Goal: Communication & Community: Answer question/provide support

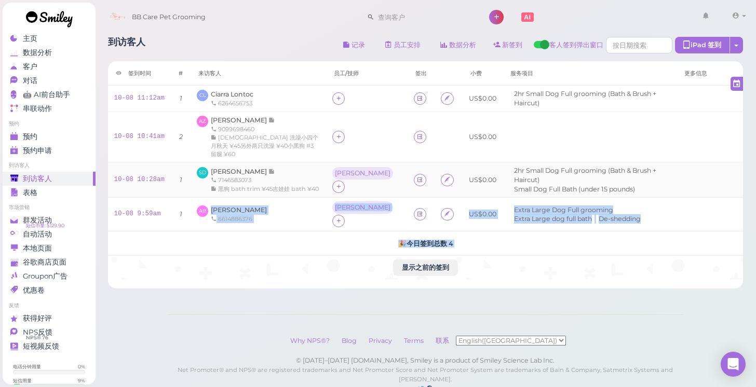
drag, startPoint x: 252, startPoint y: 281, endPoint x: 173, endPoint y: 166, distance: 140.0
click at [177, 174] on div "到访客人 记录 员工安排 数据分析 新签到 客人签到弹出窗口 iPad 签到 点击到签到页面 员工任务页面 签到时间" at bounding box center [425, 207] width 661 height 414
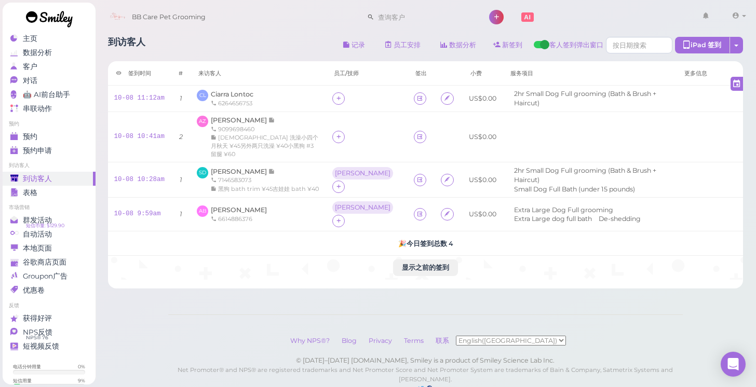
click at [247, 326] on div "Why NPS®? Blog Privacy Terms 联系 English([GEOGRAPHIC_DATA]) 简体中文" at bounding box center [425, 341] width 514 height 31
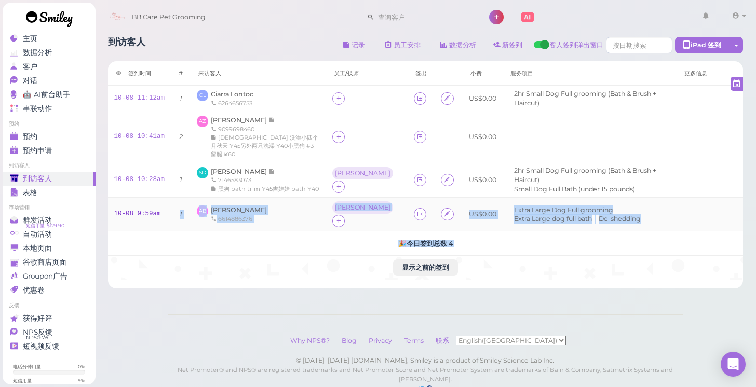
drag, startPoint x: 247, startPoint y: 314, endPoint x: 140, endPoint y: 203, distance: 153.5
click at [147, 215] on div "到访客人 记录 员工安排 数据分析 新签到 客人签到弹出窗口 iPad 签到 点击到签到页面 员工任务页面 签到时间" at bounding box center [425, 207] width 661 height 414
click at [47, 43] on link "主页" at bounding box center [49, 39] width 93 height 14
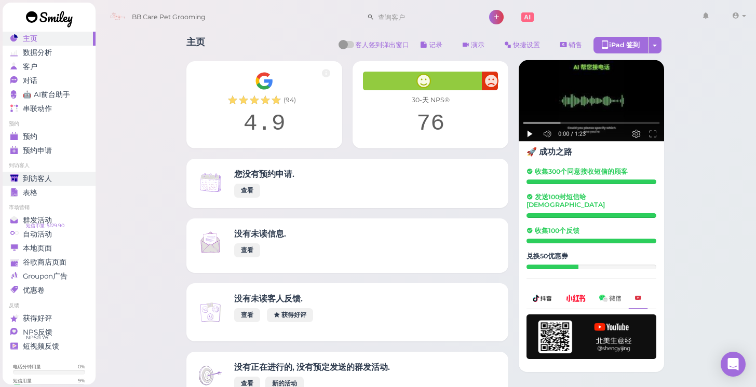
click at [77, 175] on div "到访客人" at bounding box center [47, 178] width 75 height 9
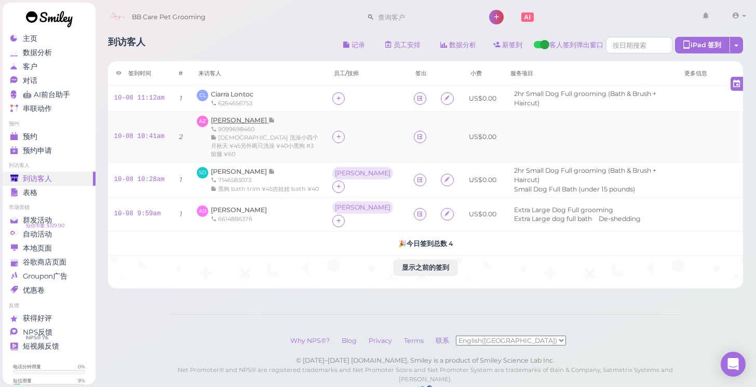
click at [234, 118] on span "[PERSON_NAME]" at bounding box center [240, 120] width 58 height 8
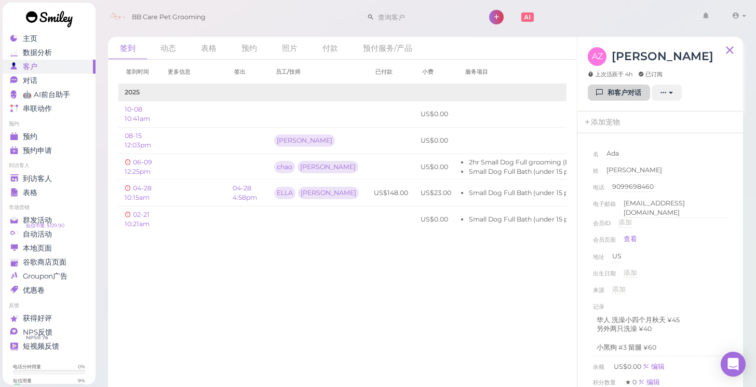
click at [594, 96] on link "和客户对话" at bounding box center [619, 93] width 62 height 17
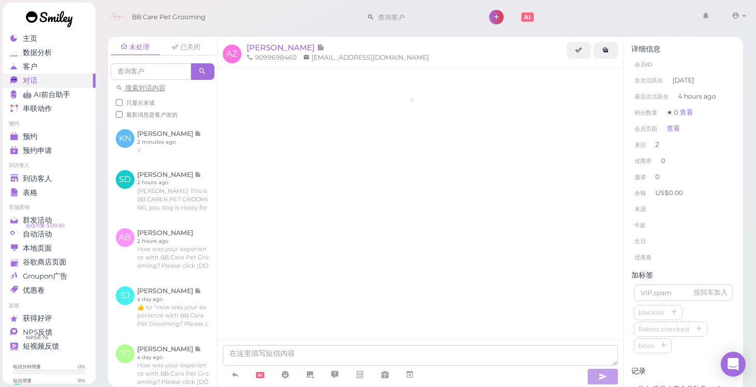
scroll to position [205, 0]
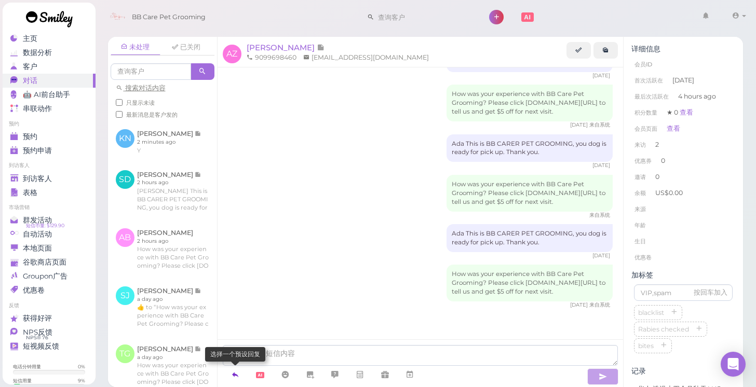
click at [236, 380] on icon at bounding box center [235, 375] width 8 height 10
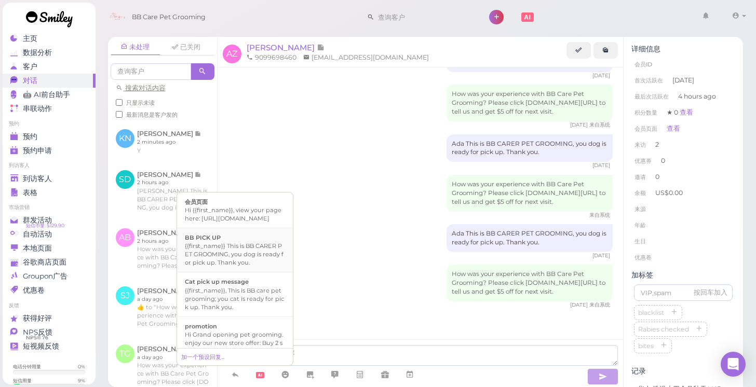
click at [251, 267] on div "{{first_name}} This is BB CARER PET GROOMING, you dog is ready for pick up. Tha…" at bounding box center [235, 254] width 100 height 25
type textarea "{{first_name}} This is BB CARER PET GROOMING, you dog is ready for pick up. Tha…"
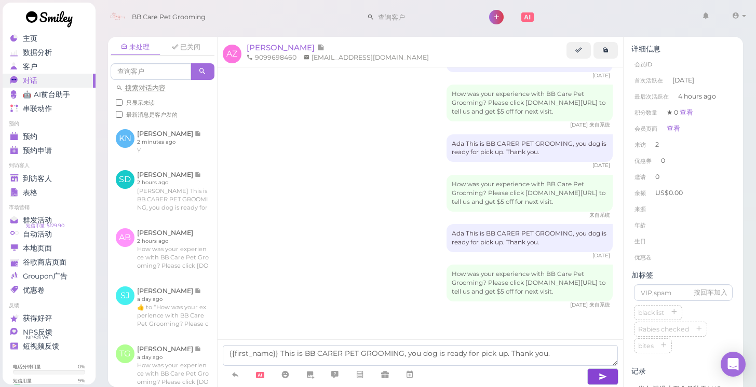
click at [602, 374] on icon "button" at bounding box center [603, 377] width 8 height 10
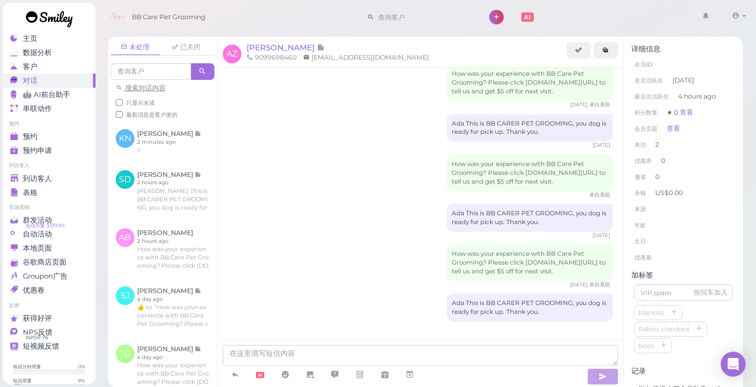
scroll to position [237, 0]
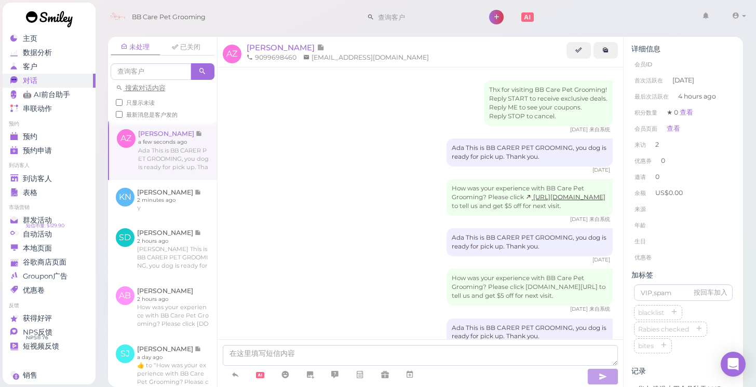
scroll to position [244, 0]
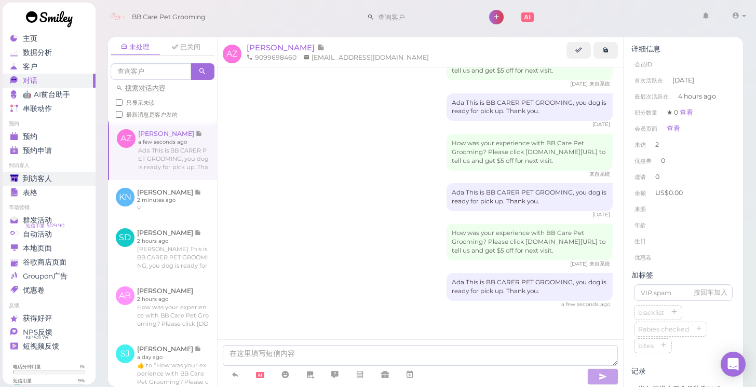
click at [54, 177] on div "到访客人" at bounding box center [47, 178] width 75 height 9
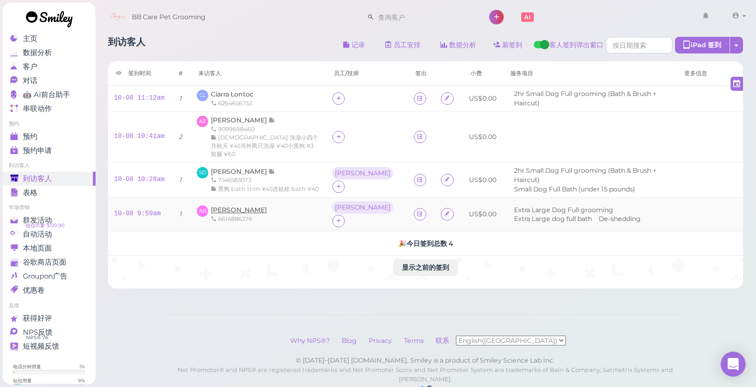
click at [242, 206] on span "[PERSON_NAME]" at bounding box center [239, 210] width 56 height 8
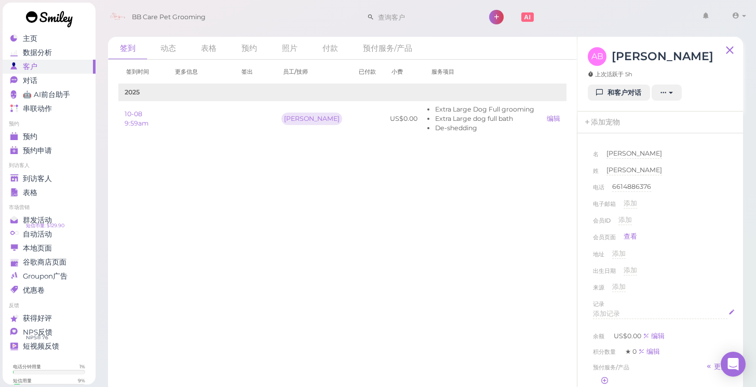
click at [618, 311] on span "添加记录" at bounding box center [606, 314] width 27 height 8
click at [692, 294] on div "来源 添加" at bounding box center [660, 290] width 134 height 17
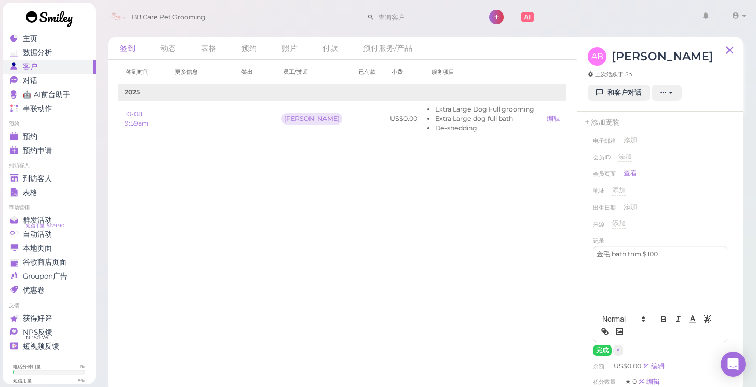
scroll to position [63, 0]
click at [591, 350] on div "名 Alexis Alexis 姓 Boyd Boyd 电话 6614886376 6614886376 电子邮箱 添加 会员ID 添加 会员页面 查看 地址…" at bounding box center [660, 260] width 145 height 360
click at [601, 347] on button "完成" at bounding box center [602, 350] width 19 height 11
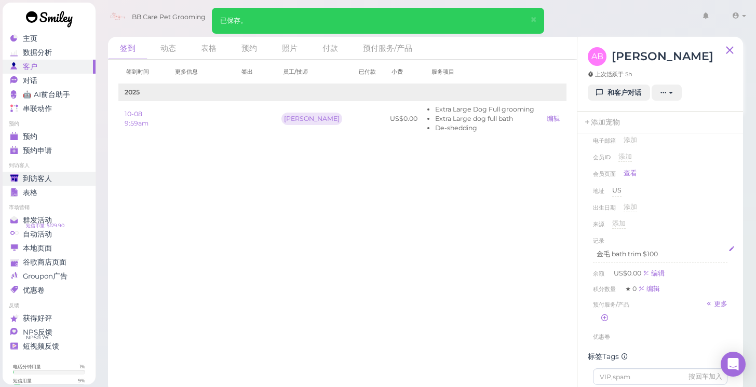
click at [71, 181] on div "到访客人" at bounding box center [47, 178] width 75 height 9
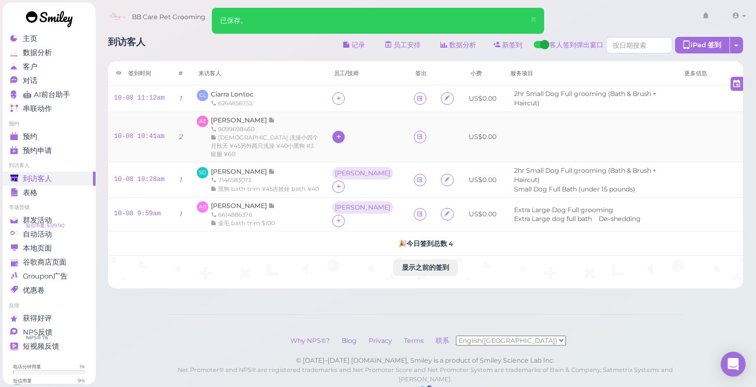
click at [340, 133] on icon at bounding box center [338, 137] width 7 height 8
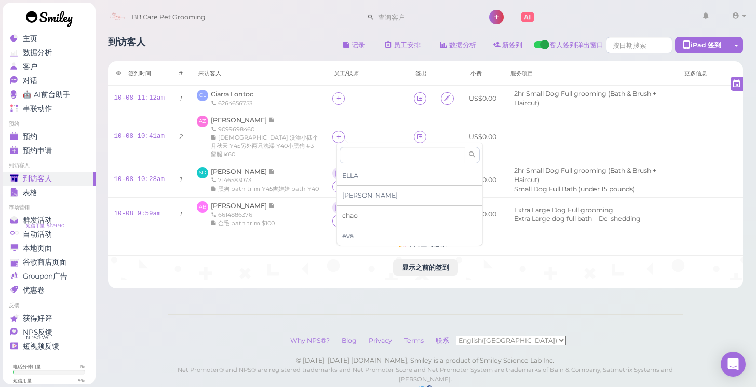
click at [350, 216] on span "chao" at bounding box center [350, 216] width 16 height 8
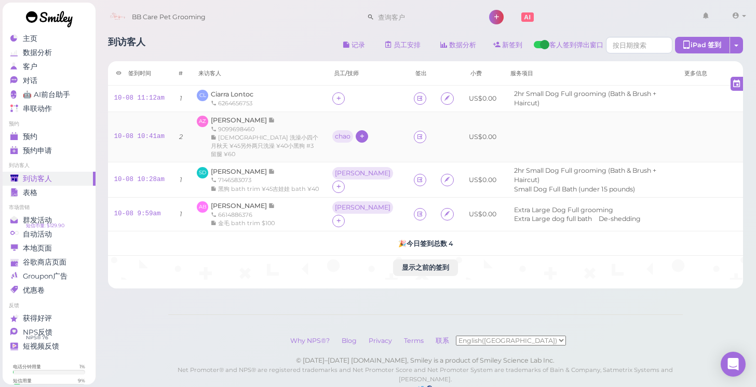
click at [359, 136] on icon at bounding box center [362, 136] width 7 height 8
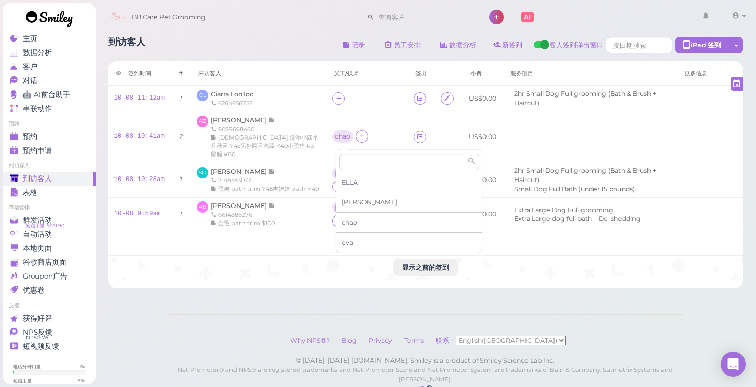
click at [358, 201] on div "[PERSON_NAME]" at bounding box center [408, 203] width 145 height 20
